Goal: Task Accomplishment & Management: Manage account settings

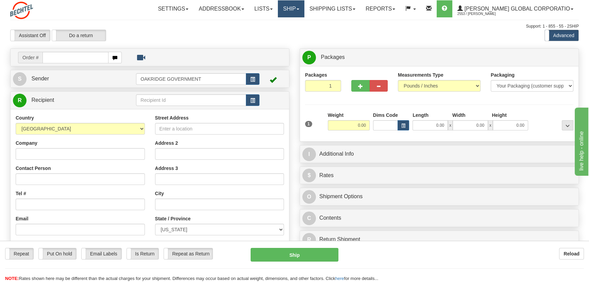
click at [304, 10] on link "Ship" at bounding box center [291, 8] width 26 height 17
click at [291, 31] on span "OnHold / Order Queue" at bounding box center [273, 32] width 48 height 5
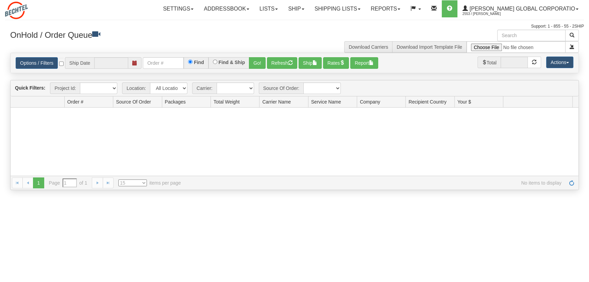
type input "[DATE]"
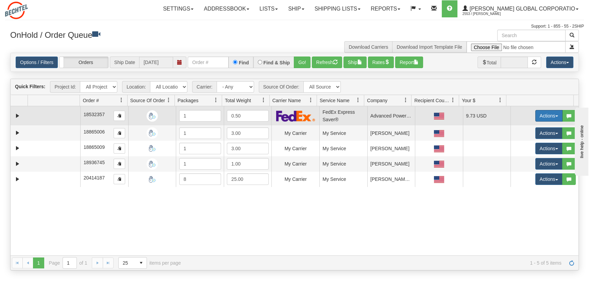
click at [552, 114] on button "Actions" at bounding box center [549, 116] width 27 height 12
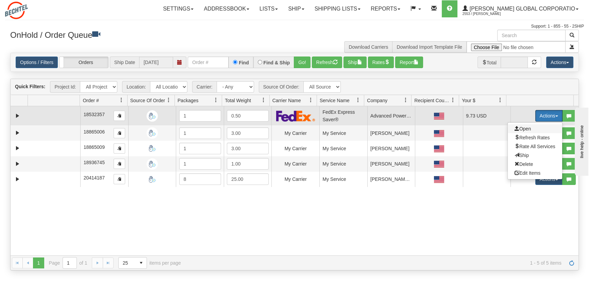
click at [518, 128] on span "Open" at bounding box center [523, 128] width 16 height 5
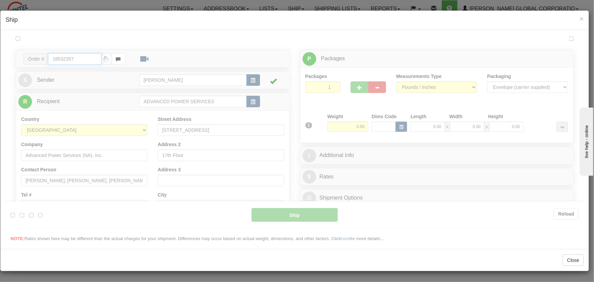
type input "20"
type input "15:04"
type input "16:00"
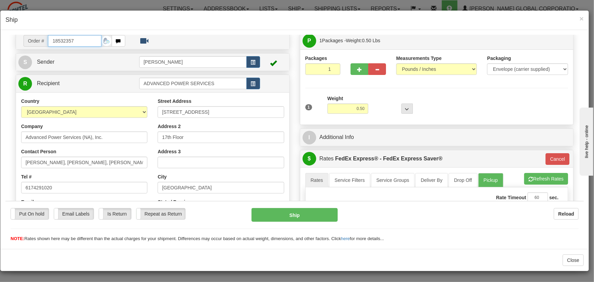
scroll to position [31, 0]
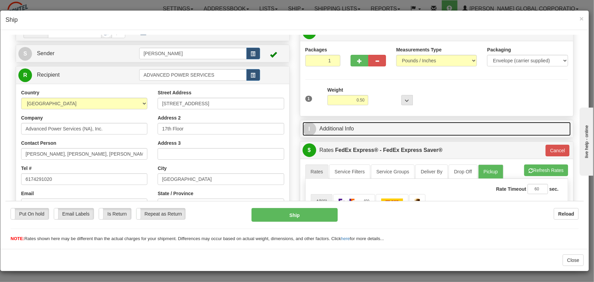
click at [331, 127] on link "I Additional Info" at bounding box center [437, 128] width 269 height 14
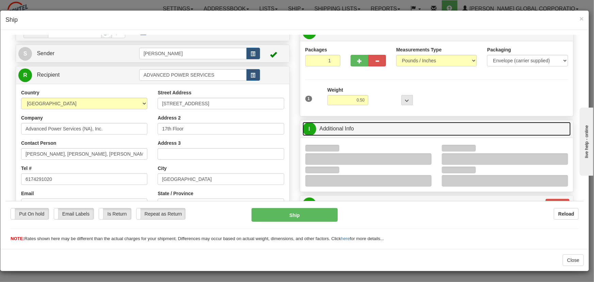
click at [331, 127] on link "I Additional Info" at bounding box center [437, 128] width 269 height 14
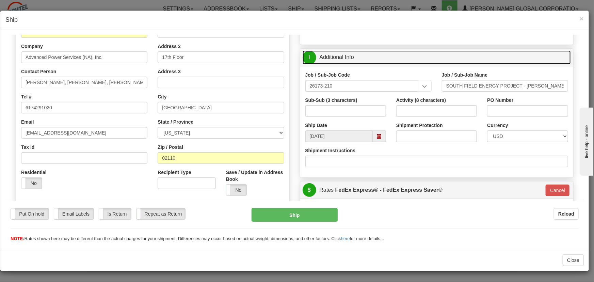
scroll to position [93, 0]
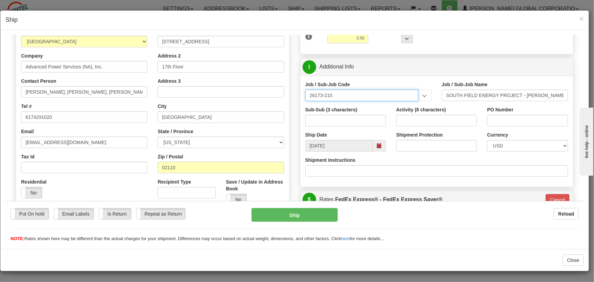
click at [371, 94] on input "26173-210" at bounding box center [361, 95] width 113 height 12
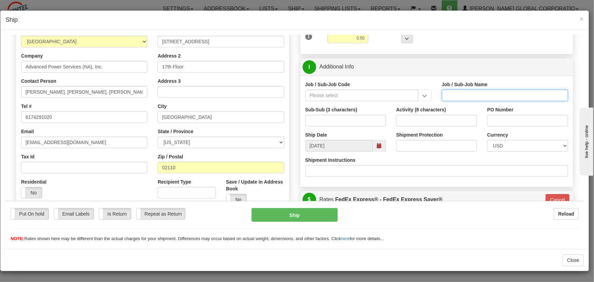
click at [521, 93] on input "Job / Sub-Job Name" at bounding box center [505, 95] width 126 height 12
click at [555, 94] on input "Job / Sub-Job Name" at bounding box center [505, 95] width 126 height 12
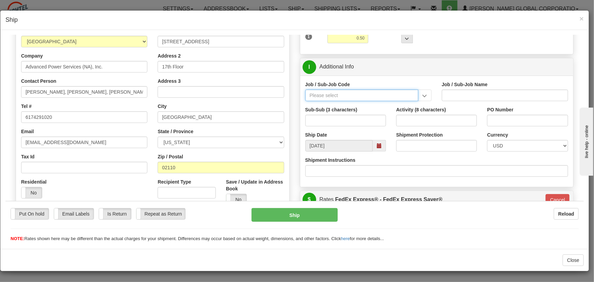
click at [367, 94] on input "Job / Sub-Job Code" at bounding box center [361, 95] width 113 height 12
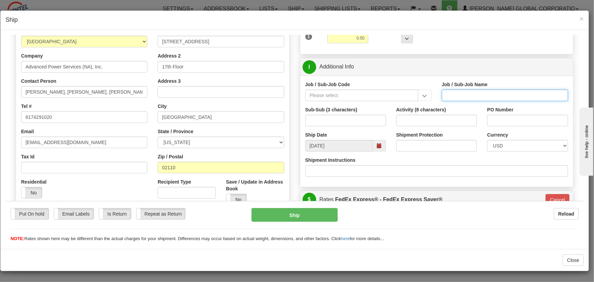
click at [446, 94] on input "Job / Sub-Job Name" at bounding box center [505, 95] width 126 height 12
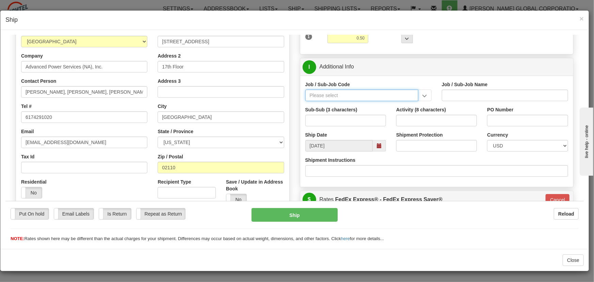
click at [385, 94] on input "Job / Sub-Job Code" at bounding box center [361, 95] width 113 height 12
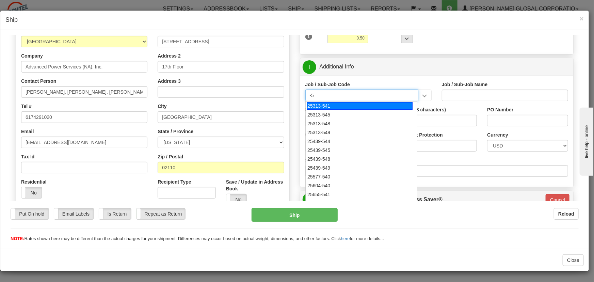
type input "-"
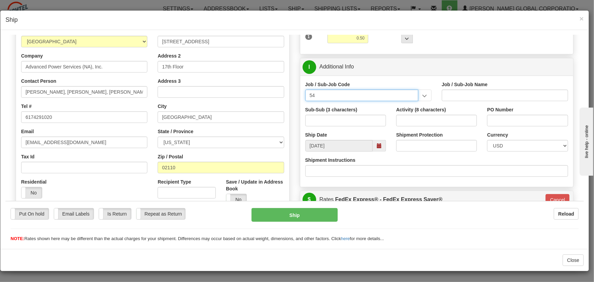
type input "548"
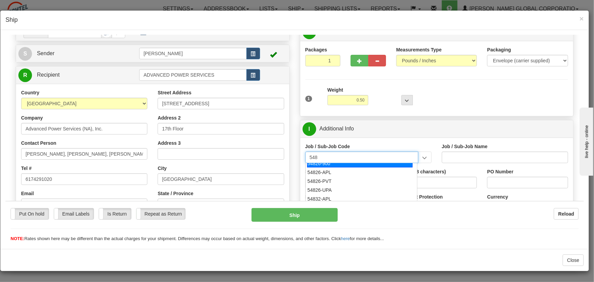
scroll to position [778, 0]
click at [581, 17] on span "×" at bounding box center [582, 19] width 4 height 8
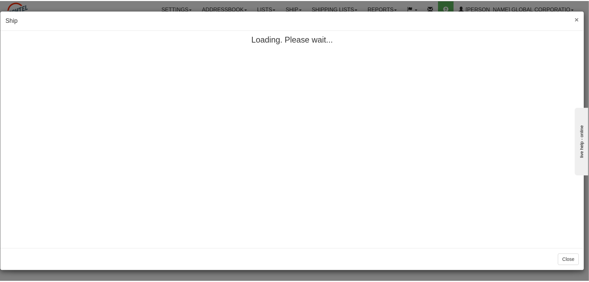
scroll to position [0, 0]
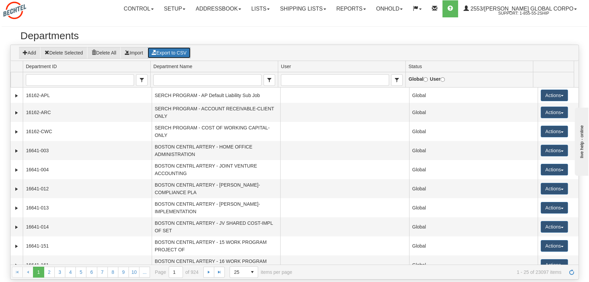
click at [176, 52] on button "Export to CSV" at bounding box center [169, 53] width 44 height 12
click at [33, 52] on button "Add" at bounding box center [29, 53] width 22 height 12
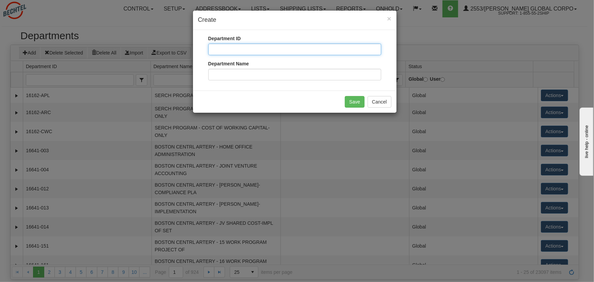
click at [238, 48] on input "Department ID" at bounding box center [294, 50] width 173 height 12
type input "99999-Test"
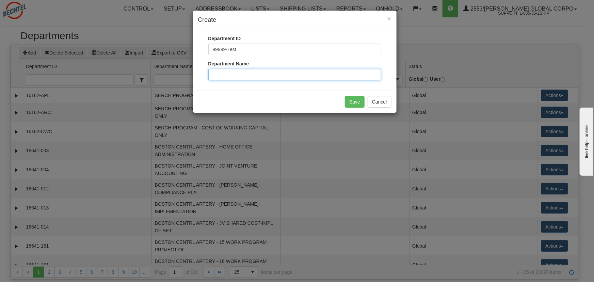
click at [233, 73] on input "Department Name" at bounding box center [294, 75] width 173 height 12
type input "T"
type input "Shipping Test"
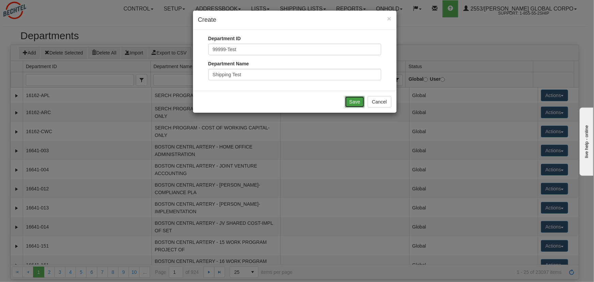
click at [353, 100] on button "Save" at bounding box center [355, 102] width 20 height 12
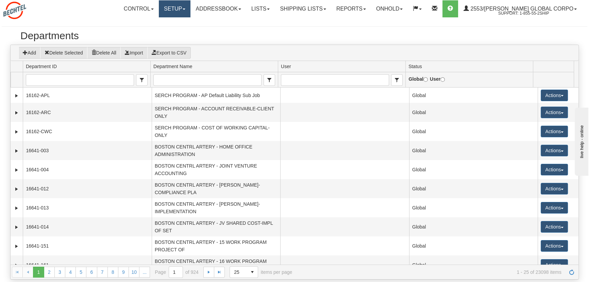
click at [178, 6] on link "Setup" at bounding box center [175, 8] width 32 height 17
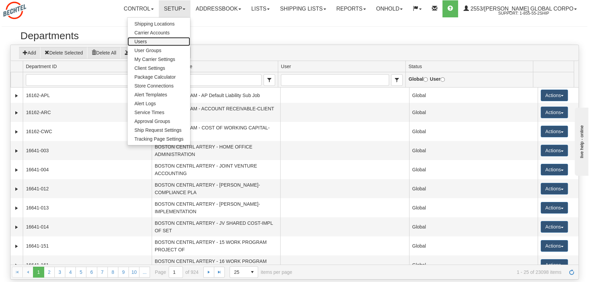
click at [147, 40] on span "Users" at bounding box center [140, 41] width 13 height 5
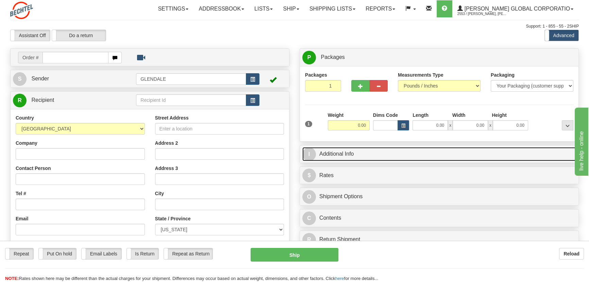
click at [330, 153] on link "I Additional Info" at bounding box center [440, 154] width 274 height 14
